Goal: Information Seeking & Learning: Check status

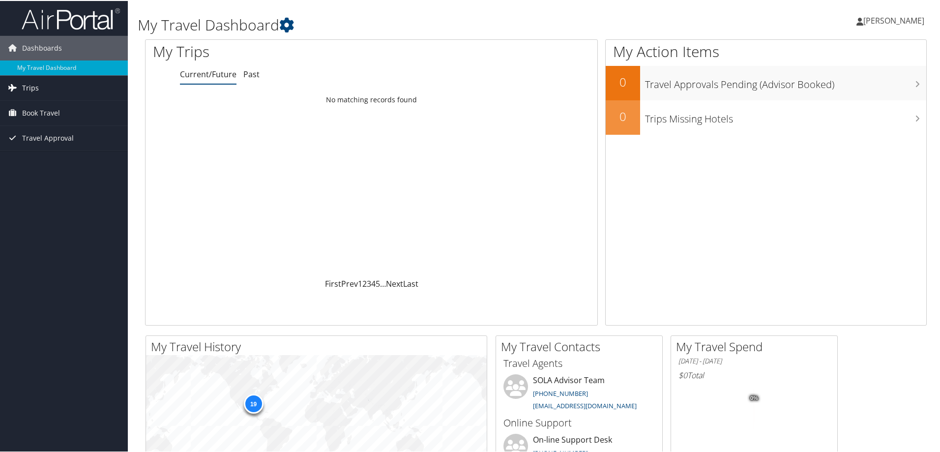
click at [43, 83] on link "Trips" at bounding box center [64, 87] width 128 height 25
click at [34, 119] on link "Past Trips" at bounding box center [64, 121] width 128 height 15
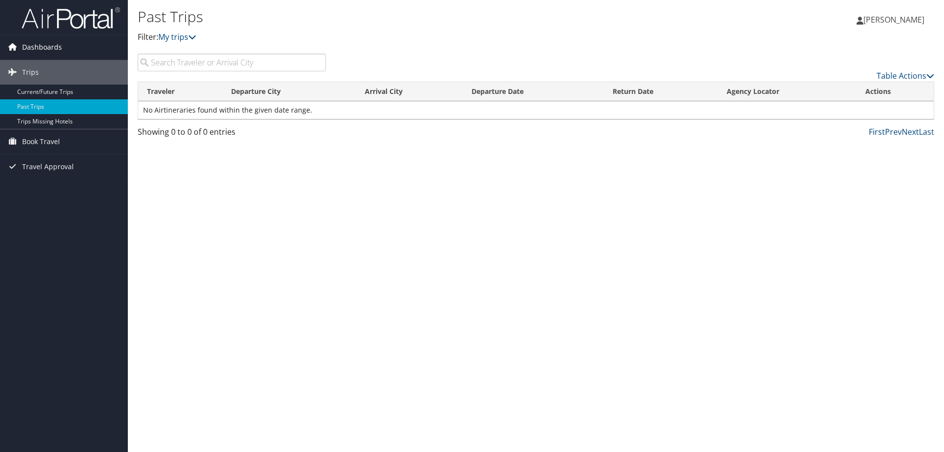
click at [75, 45] on link "Dashboards" at bounding box center [64, 47] width 128 height 25
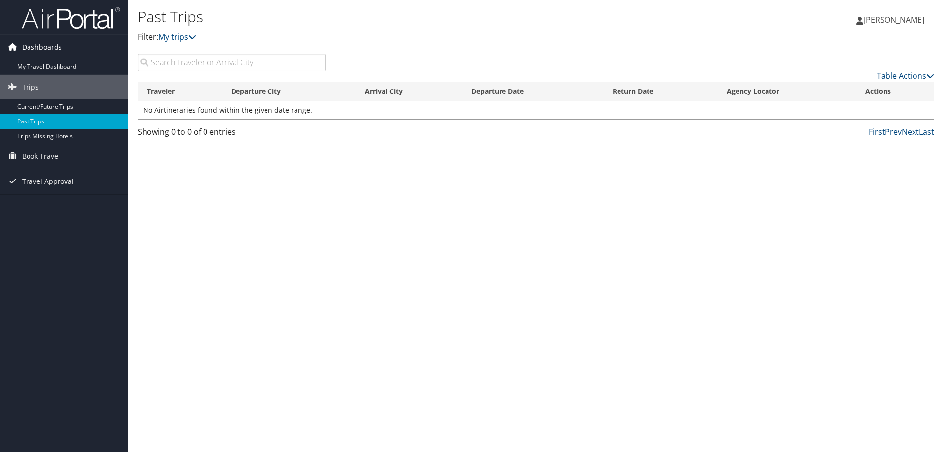
click at [51, 45] on span "Dashboards" at bounding box center [42, 47] width 40 height 25
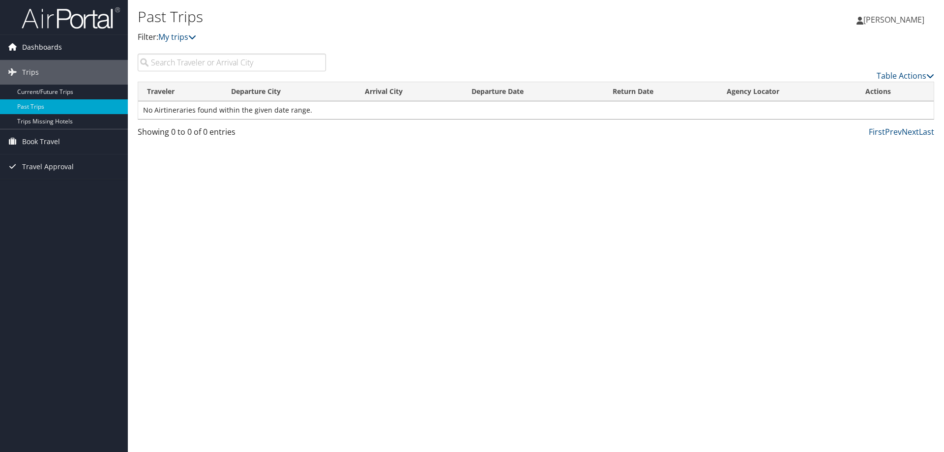
click at [51, 47] on span "Dashboards" at bounding box center [42, 47] width 40 height 25
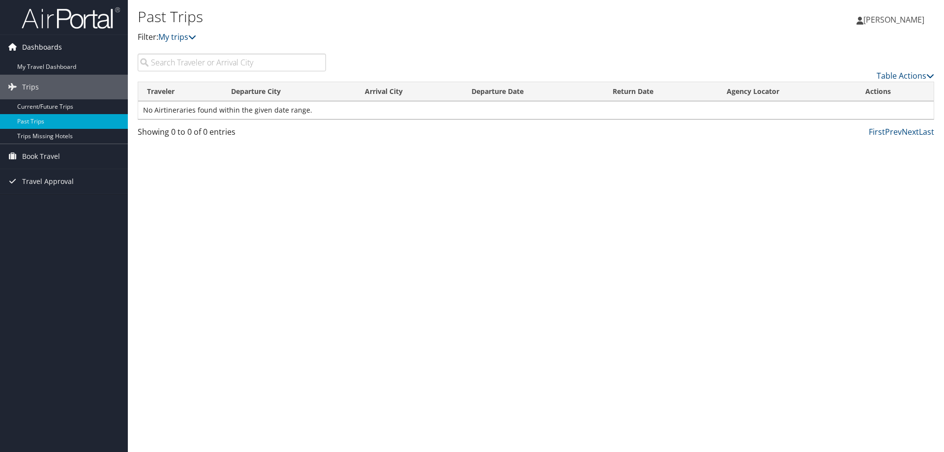
click at [49, 59] on span "Dashboards" at bounding box center [42, 47] width 40 height 25
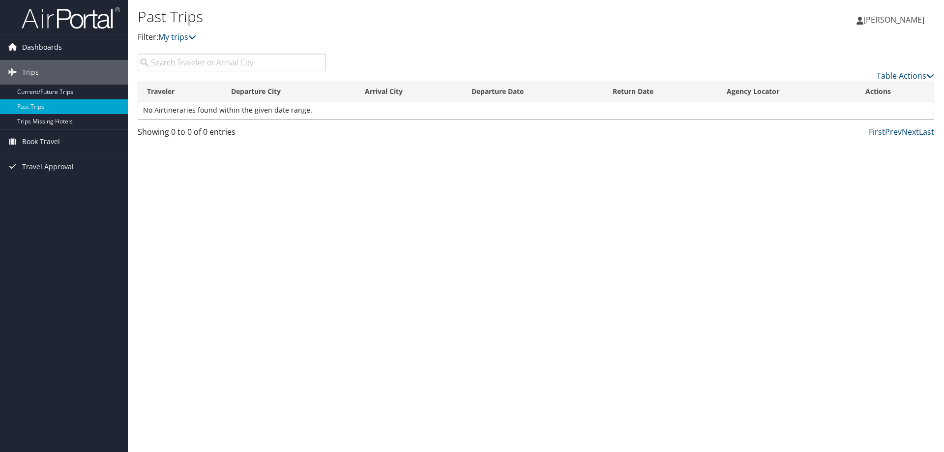
click at [53, 42] on span "Dashboards" at bounding box center [42, 47] width 40 height 25
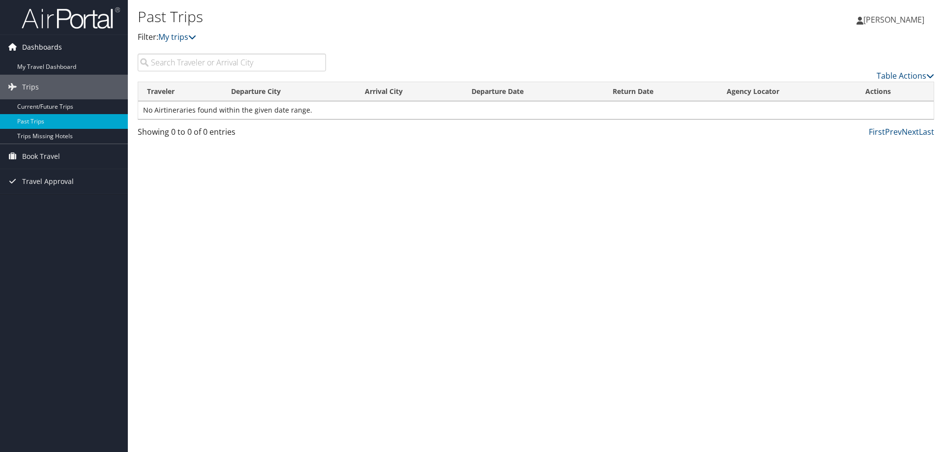
click at [13, 44] on icon at bounding box center [12, 46] width 15 height 15
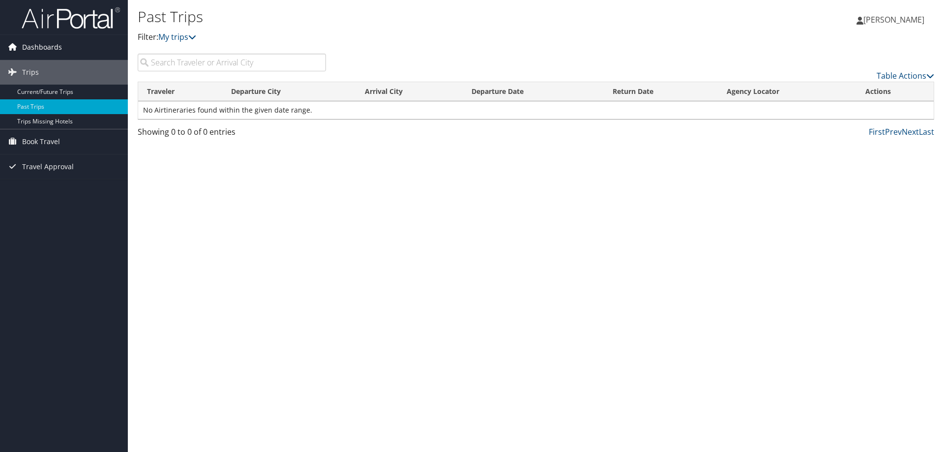
click at [16, 48] on icon at bounding box center [12, 46] width 15 height 15
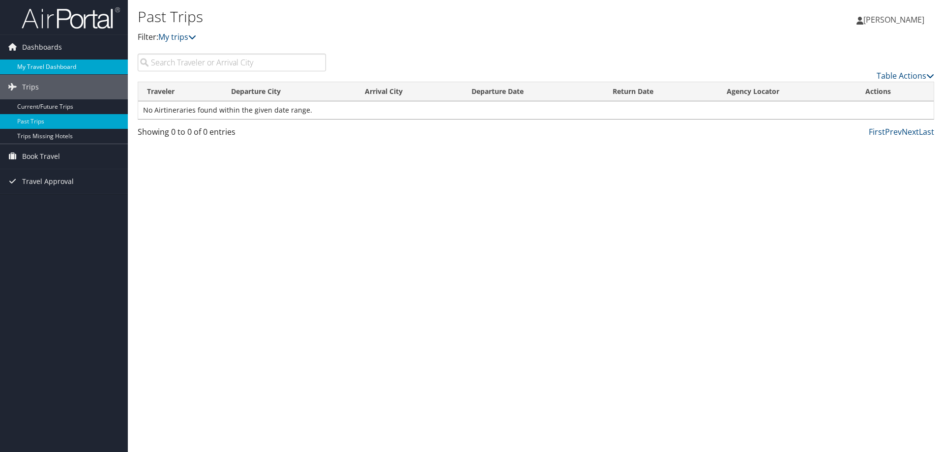
click at [32, 67] on link "My Travel Dashboard" at bounding box center [64, 66] width 128 height 15
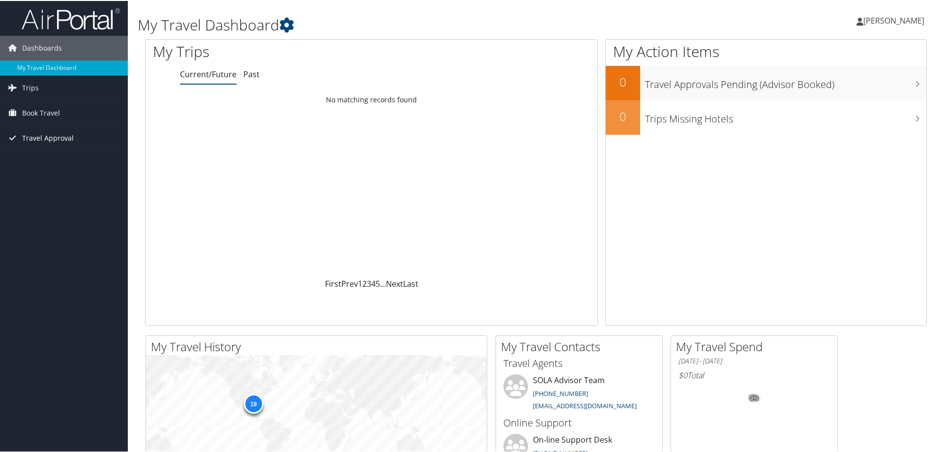
click at [36, 135] on span "Travel Approval" at bounding box center [48, 137] width 52 height 25
click at [62, 89] on link "Trips" at bounding box center [64, 87] width 128 height 25
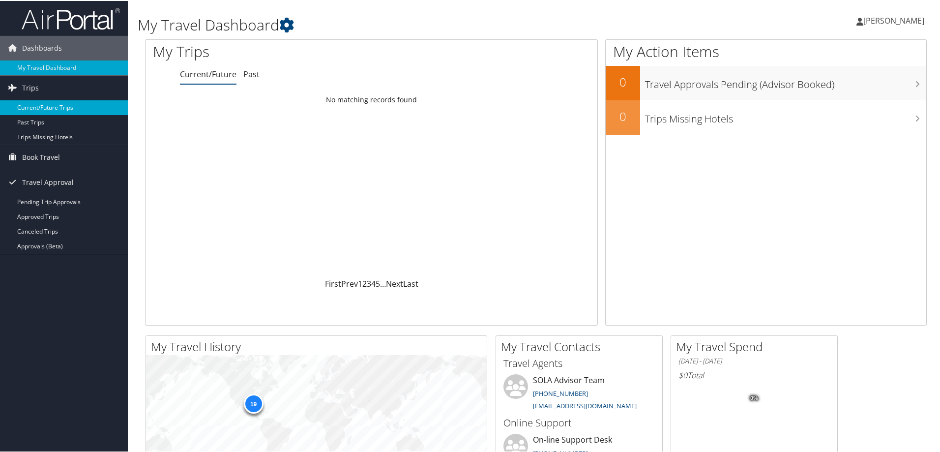
click at [60, 105] on link "Current/Future Trips" at bounding box center [64, 106] width 128 height 15
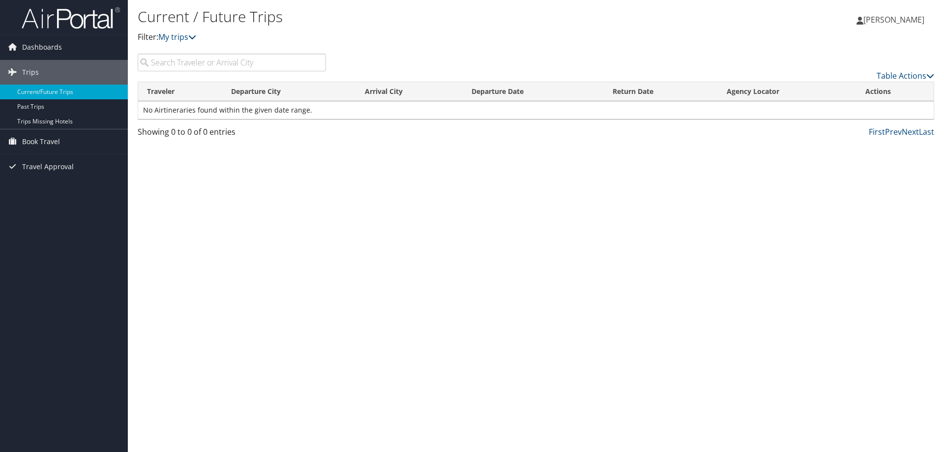
click at [873, 22] on span "[PERSON_NAME]" at bounding box center [893, 19] width 61 height 11
click at [710, 188] on div "Current / Future Trips Filter: My trips Matthew Johnson Matthew Johnson My Sett…" at bounding box center [536, 226] width 816 height 452
click at [58, 108] on link "Past Trips" at bounding box center [64, 106] width 128 height 15
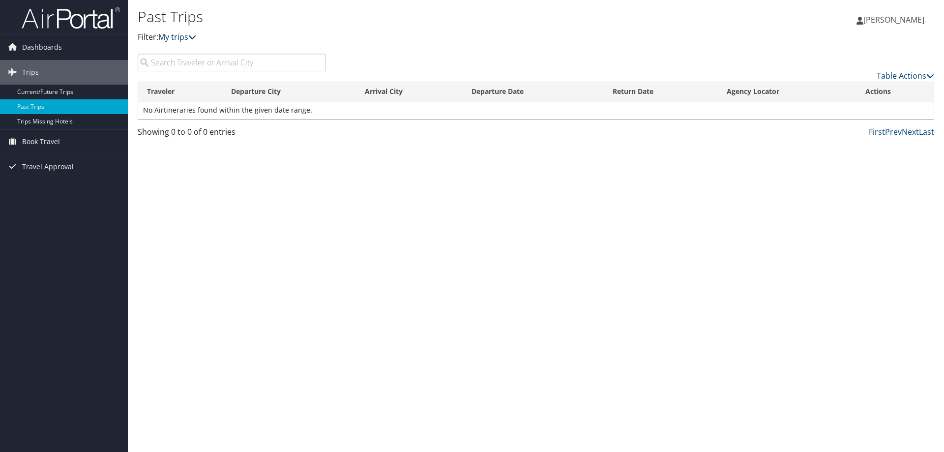
click at [194, 36] on icon at bounding box center [192, 37] width 8 height 8
click at [919, 78] on link "Table Actions" at bounding box center [906, 75] width 58 height 11
click at [494, 254] on div at bounding box center [472, 226] width 944 height 452
click at [177, 36] on link "My trips" at bounding box center [177, 36] width 38 height 11
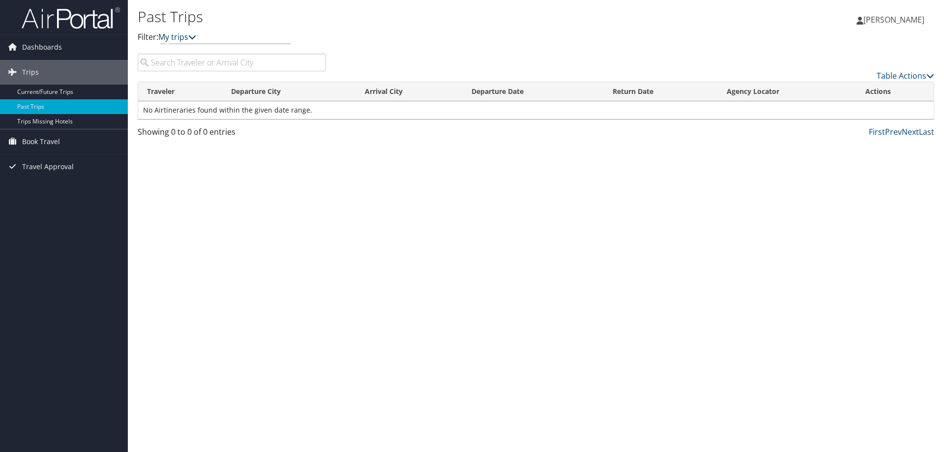
click at [177, 36] on link "My trips" at bounding box center [177, 36] width 38 height 11
click at [179, 56] on input "search" at bounding box center [232, 63] width 188 height 18
type input "[US_STATE] d.c."
click at [910, 130] on link "Next" at bounding box center [910, 131] width 17 height 11
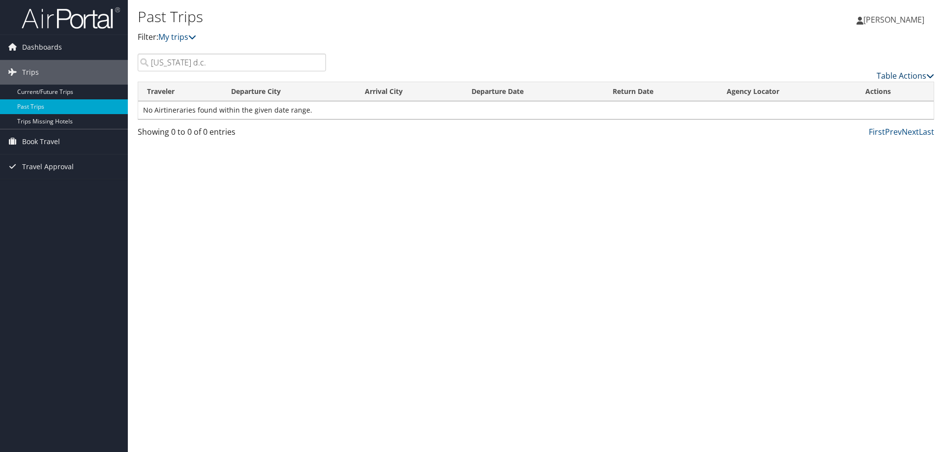
click at [934, 71] on link "Table Actions" at bounding box center [906, 75] width 58 height 11
click at [839, 113] on link "Column Visibility" at bounding box center [864, 107] width 129 height 17
click at [805, 11] on div at bounding box center [472, 226] width 944 height 452
click at [57, 51] on span "Dashboards" at bounding box center [42, 47] width 40 height 25
